Goal: Find specific page/section: Find specific page/section

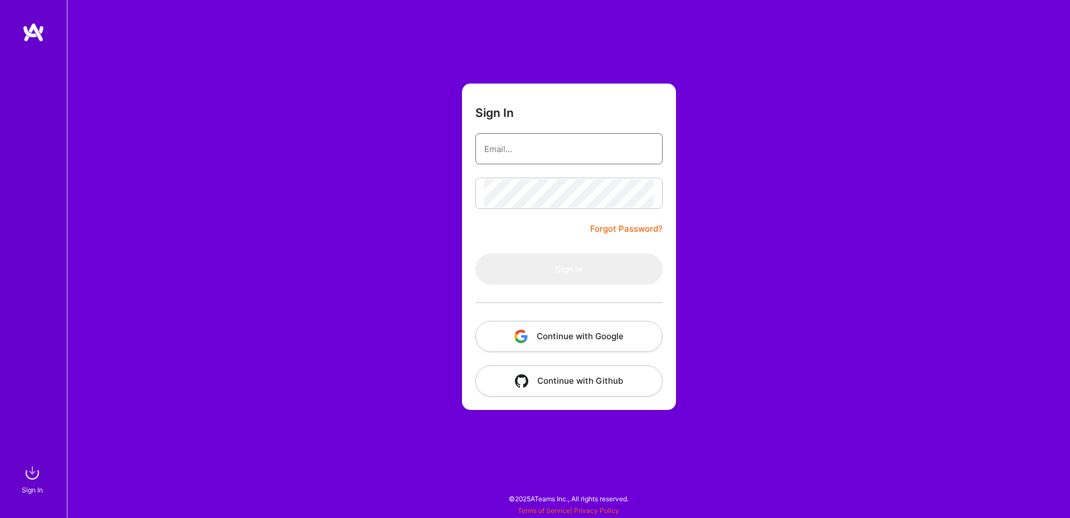
click at [508, 137] on input "email" at bounding box center [568, 149] width 169 height 28
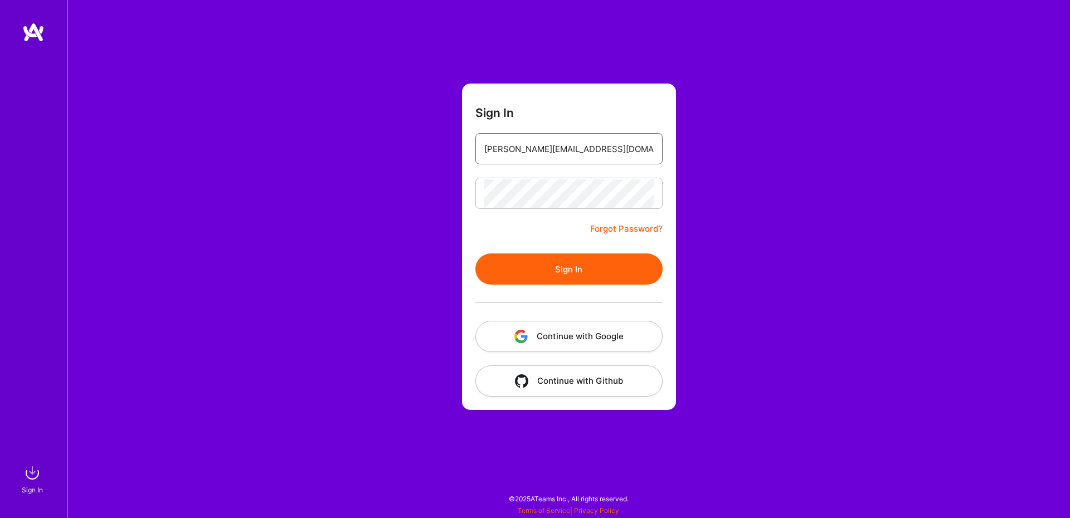
type input "[PERSON_NAME][EMAIL_ADDRESS][DOMAIN_NAME]"
click at [571, 269] on button "Sign In" at bounding box center [568, 269] width 187 height 31
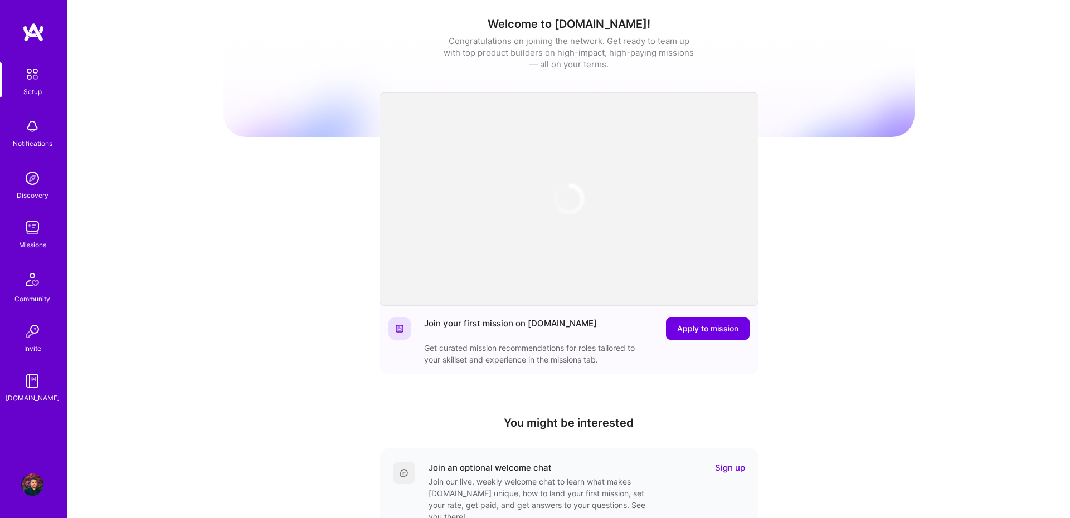
click at [33, 238] on img at bounding box center [32, 228] width 22 height 22
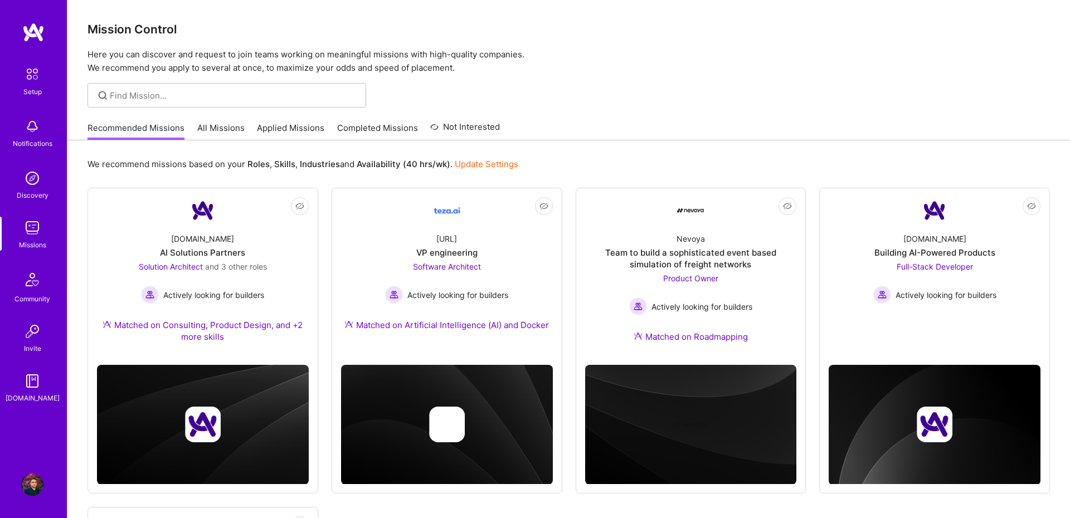
click at [236, 127] on link "All Missions" at bounding box center [220, 131] width 47 height 18
